Goal: Use online tool/utility: Utilize a website feature to perform a specific function

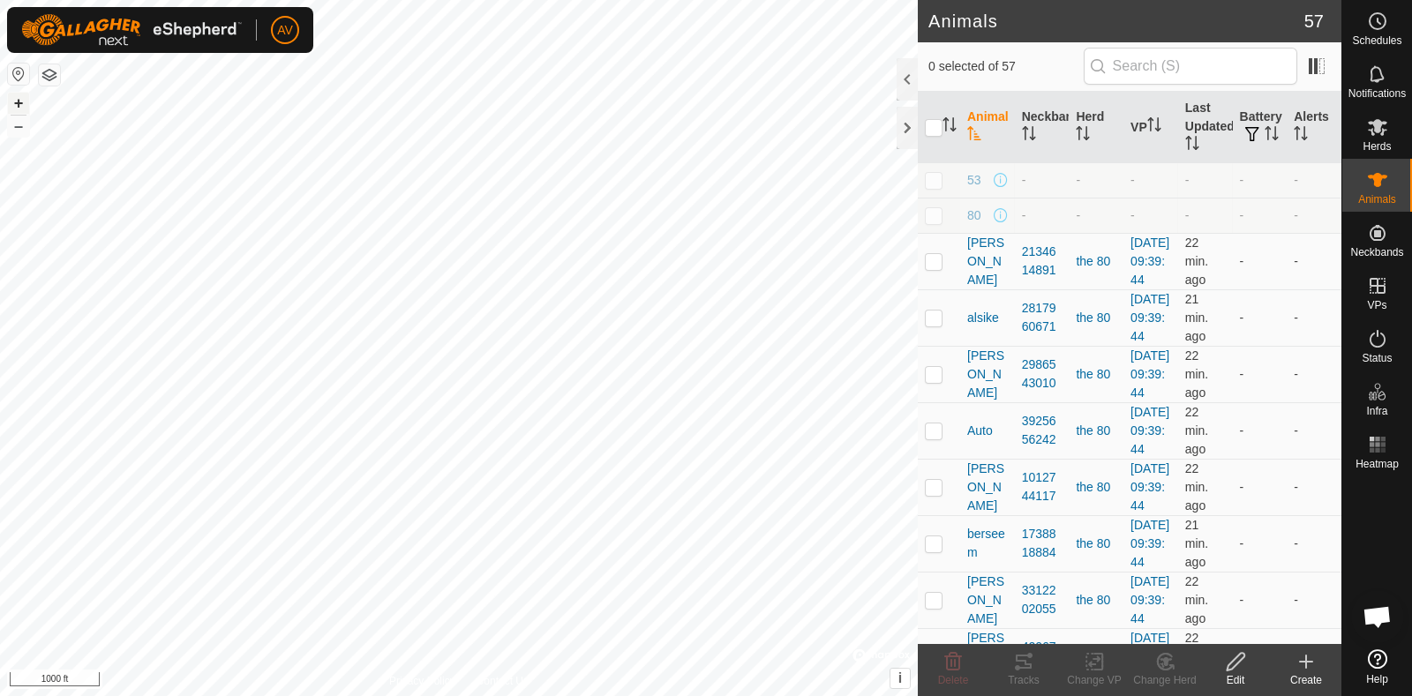
click at [20, 100] on button "+" at bounding box center [18, 103] width 21 height 21
click at [21, 109] on button "+" at bounding box center [18, 103] width 21 height 21
checkbox input "true"
click at [1029, 668] on icon at bounding box center [1024, 662] width 16 height 14
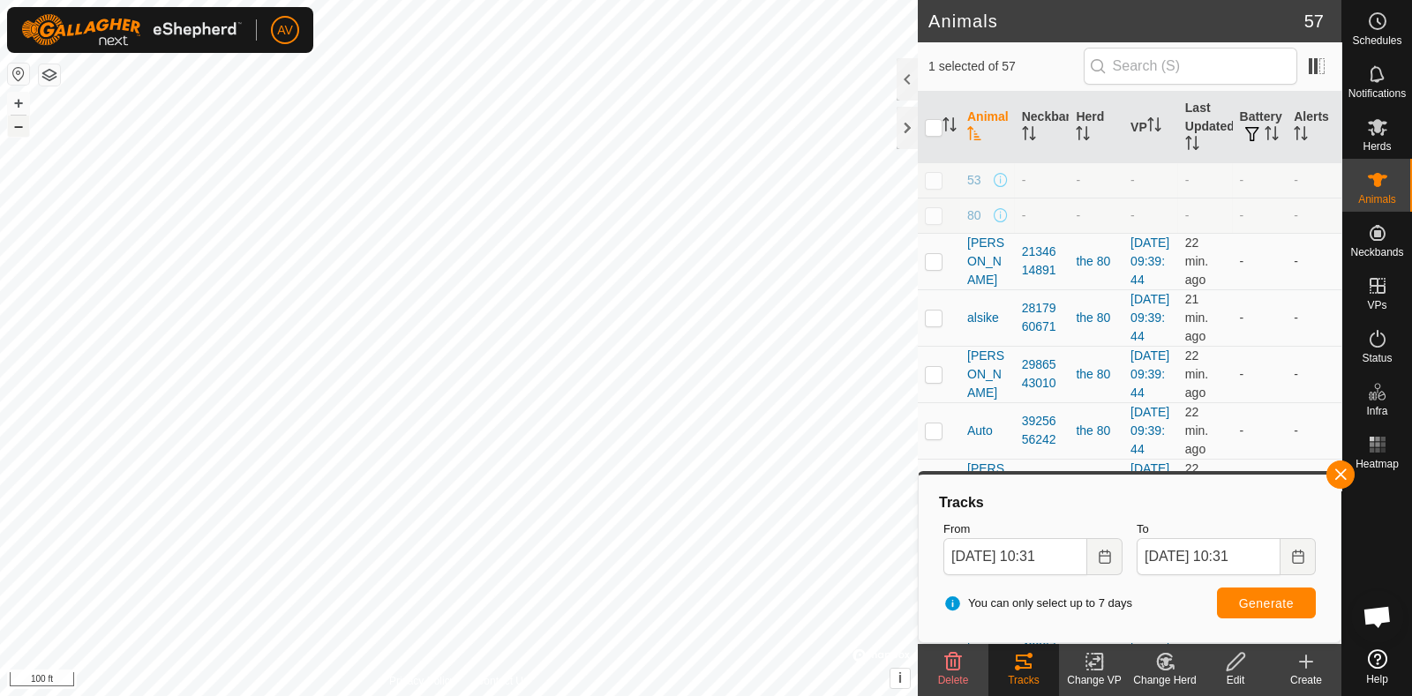
click at [17, 122] on button "–" at bounding box center [18, 126] width 21 height 21
click at [19, 104] on button "+" at bounding box center [18, 103] width 21 height 21
